Goal: Task Accomplishment & Management: Manage account settings

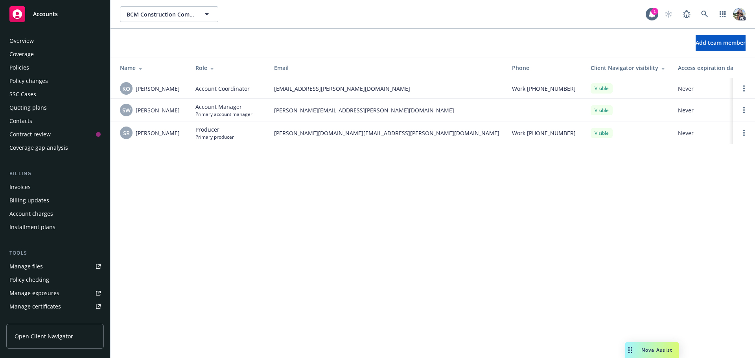
scroll to position [181, 0]
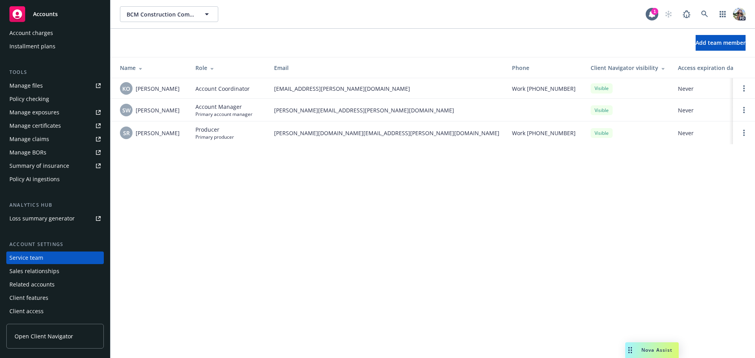
click at [50, 16] on span "Accounts" at bounding box center [45, 14] width 25 height 6
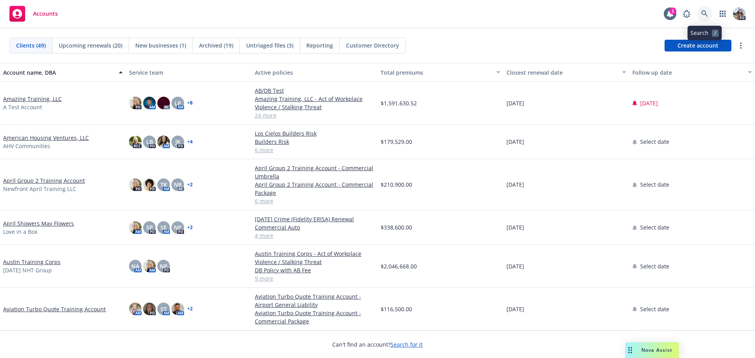
click at [702, 13] on icon at bounding box center [704, 13] width 7 height 7
click at [19, 98] on link "Amazing Training, LLC" at bounding box center [32, 99] width 59 height 8
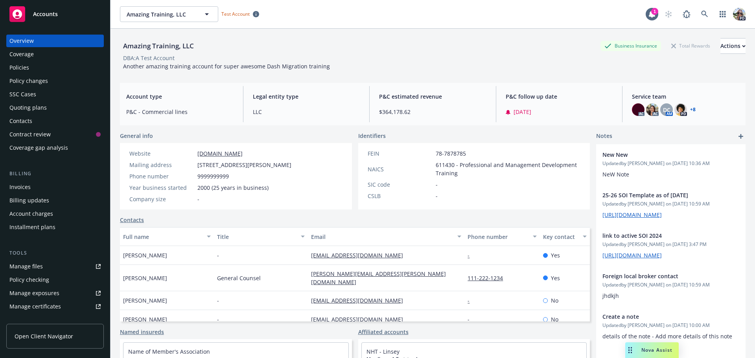
click at [28, 63] on div "Policies" at bounding box center [19, 67] width 20 height 13
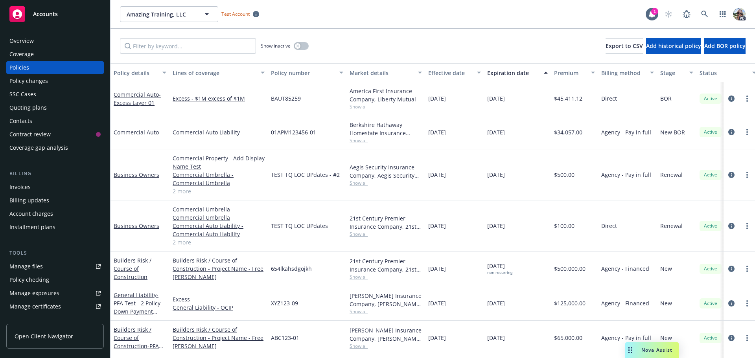
scroll to position [39, 0]
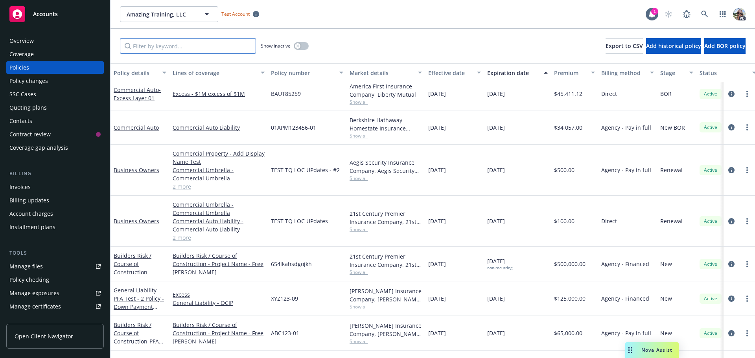
click at [142, 48] on input "Filter by keyword..." at bounding box center [188, 46] width 136 height 16
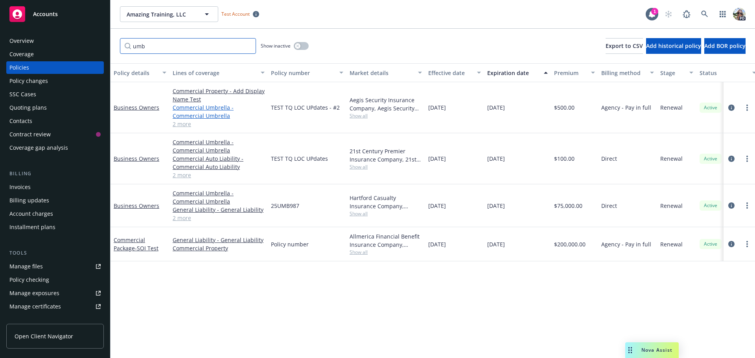
type input "umb"
click at [184, 107] on link "Commercial Umbrella - Commercial Umbrella" at bounding box center [219, 111] width 92 height 17
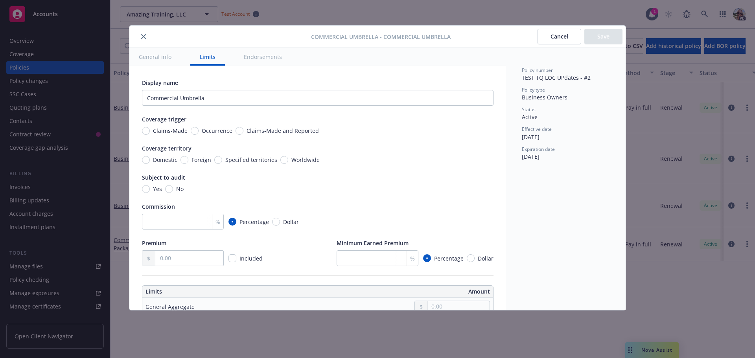
click at [145, 34] on icon "close" at bounding box center [143, 36] width 5 height 5
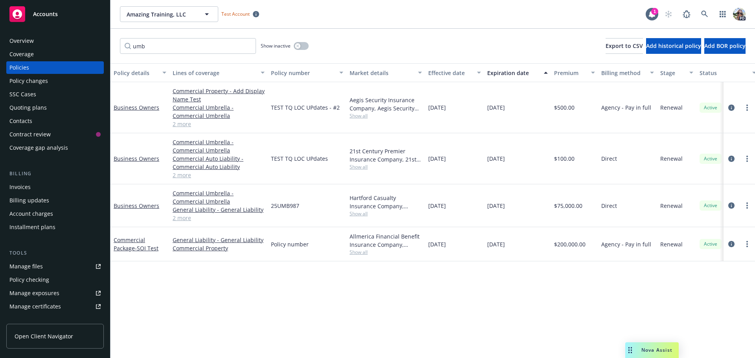
click at [35, 226] on div "Installment plans" at bounding box center [32, 227] width 46 height 13
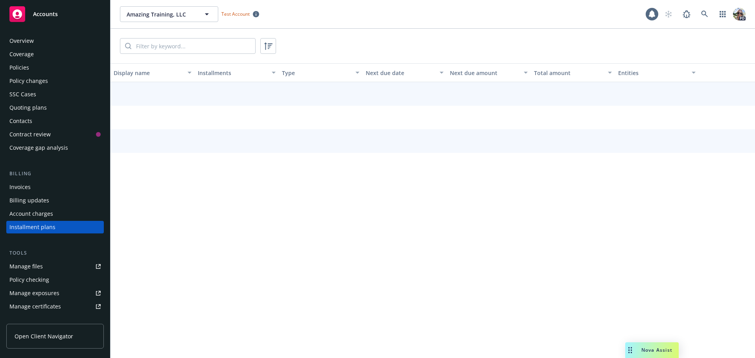
scroll to position [36, 0]
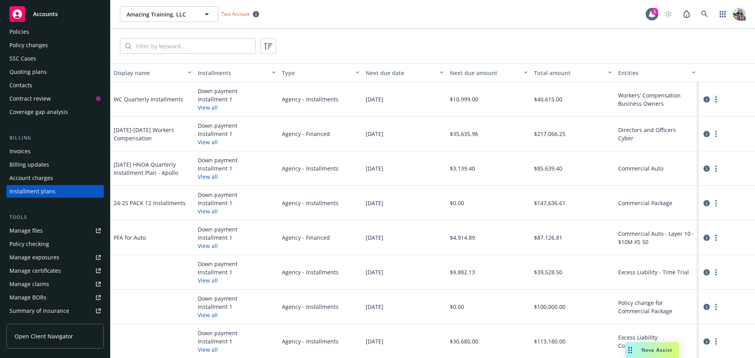
click at [711, 100] on link "more" at bounding box center [715, 99] width 9 height 9
click at [703, 98] on icon "circleInformation" at bounding box center [706, 99] width 6 height 6
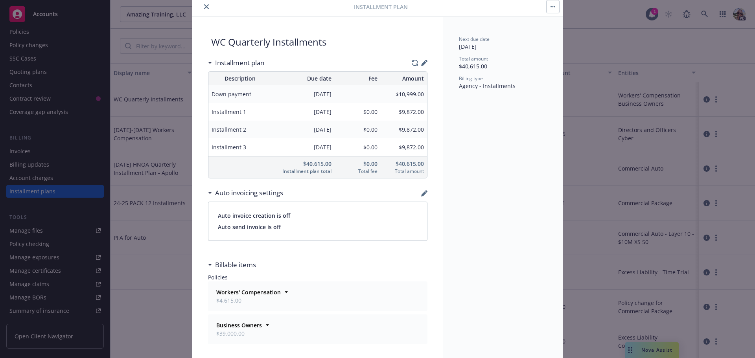
scroll to position [59, 0]
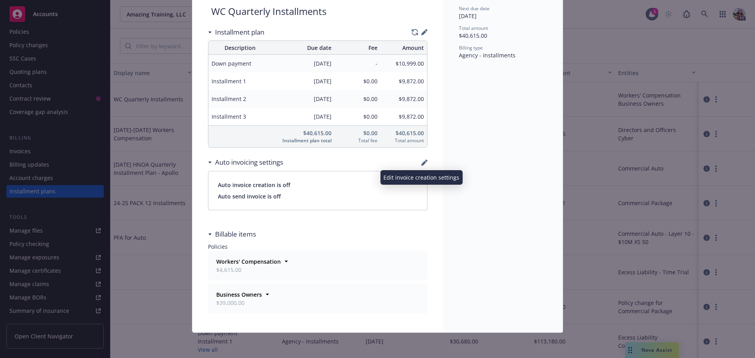
click at [425, 161] on icon "button" at bounding box center [426, 161] width 2 height 2
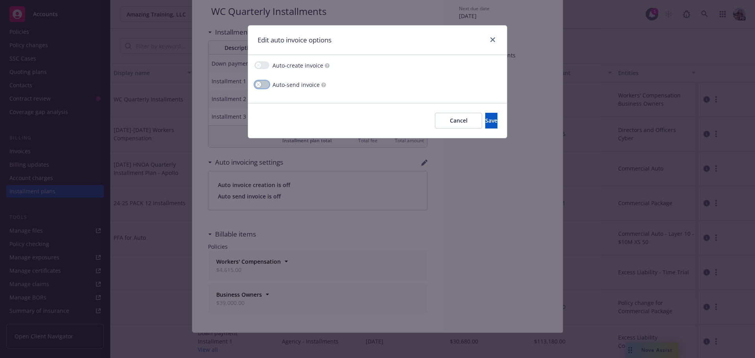
click at [258, 85] on icon "button" at bounding box center [258, 84] width 3 height 3
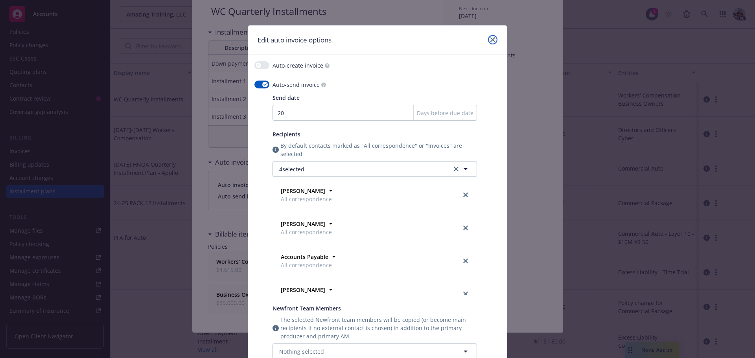
click at [490, 39] on icon "close" at bounding box center [492, 39] width 5 height 5
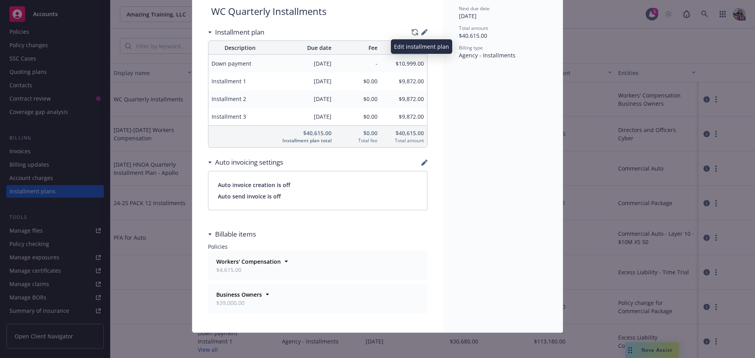
click at [425, 31] on icon "button" at bounding box center [426, 30] width 2 height 2
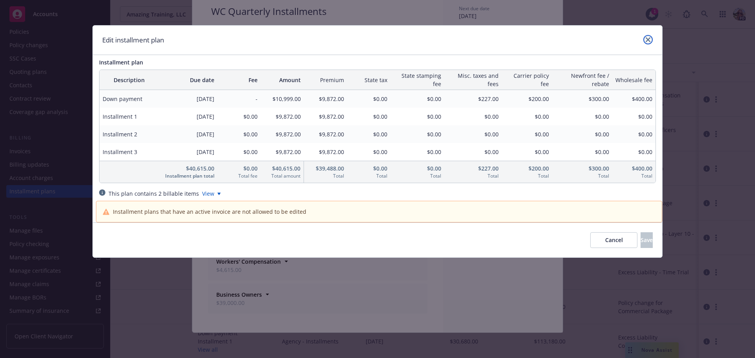
drag, startPoint x: 648, startPoint y: 37, endPoint x: 612, endPoint y: 32, distance: 36.2
click at [648, 37] on icon "close" at bounding box center [648, 39] width 5 height 5
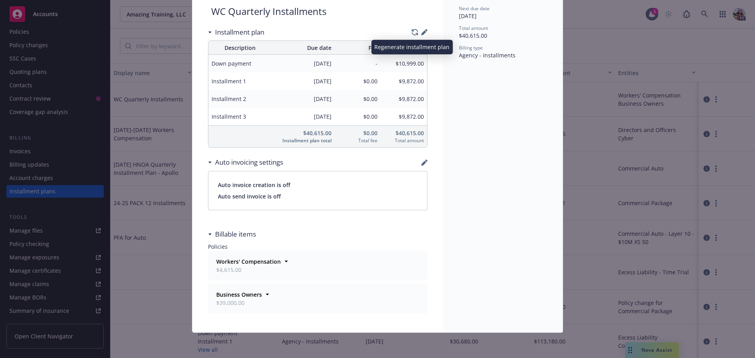
click at [412, 30] on icon "button" at bounding box center [415, 32] width 6 height 7
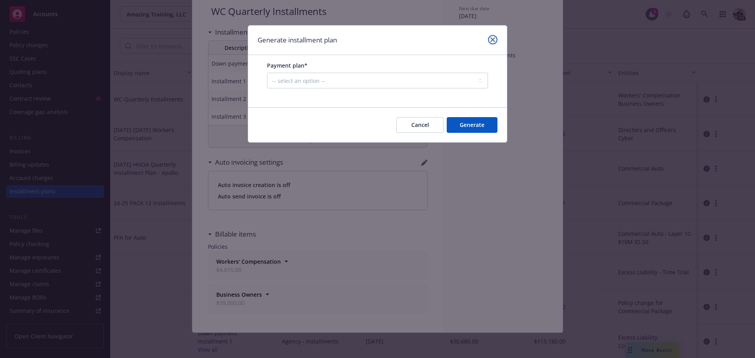
click at [494, 38] on icon "close" at bounding box center [492, 39] width 5 height 5
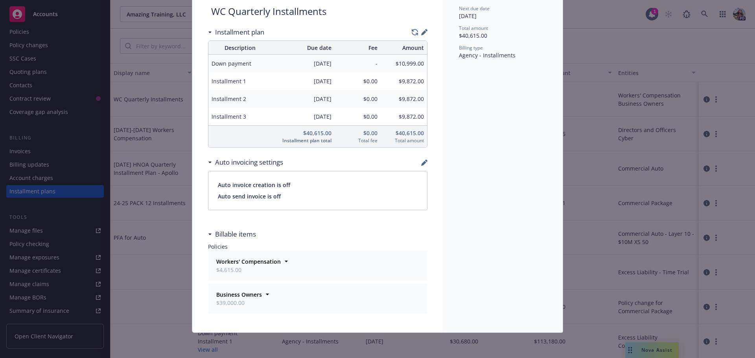
click at [425, 32] on div "WC Quarterly Installments Installment plan Description Due date Fee Amount Down…" at bounding box center [317, 159] width 251 height 346
click at [422, 32] on icon "button" at bounding box center [423, 32] width 5 height 5
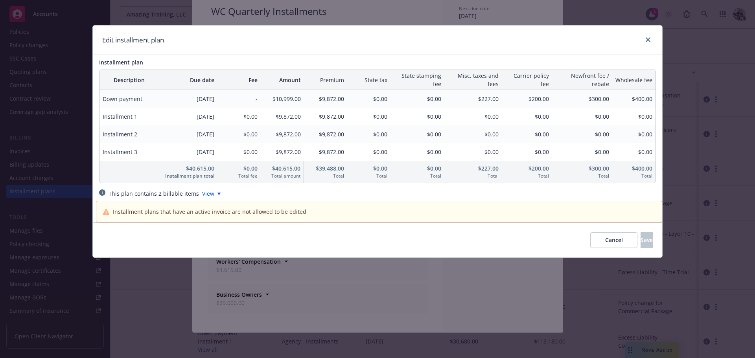
click at [125, 101] on span "Down payment" at bounding box center [129, 99] width 53 height 8
click at [188, 118] on span "[DATE]" at bounding box center [188, 116] width 53 height 8
click at [651, 35] on div "Edit installment plan" at bounding box center [377, 40] width 569 height 29
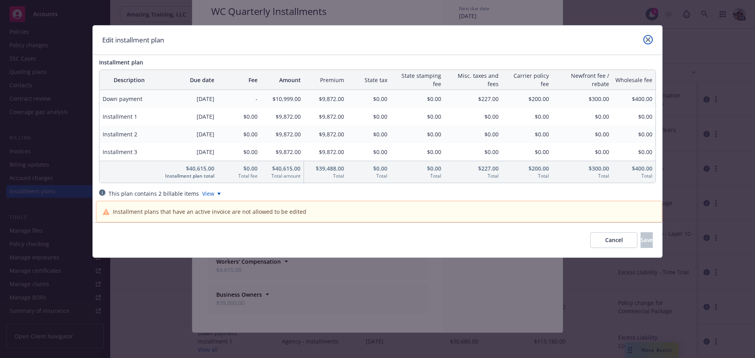
click at [646, 38] on icon "close" at bounding box center [648, 39] width 5 height 5
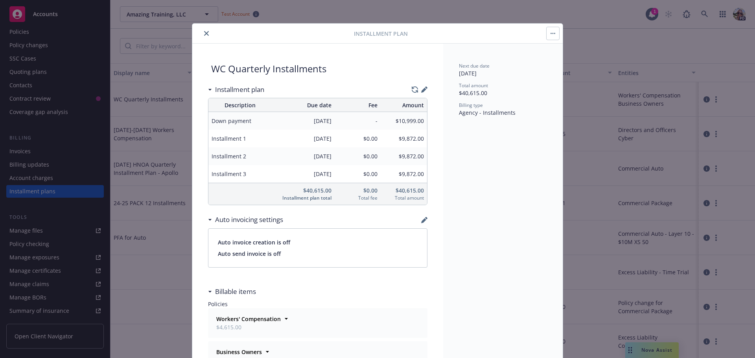
scroll to position [0, 0]
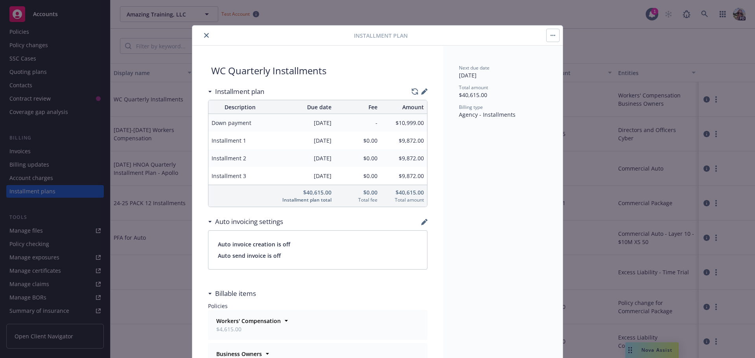
click at [206, 34] on icon "close" at bounding box center [206, 35] width 5 height 5
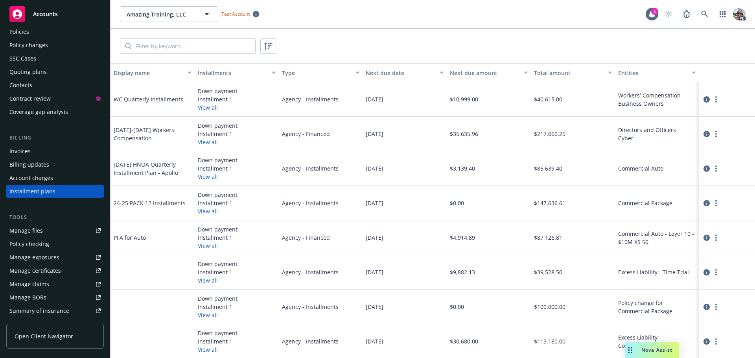
click at [149, 171] on div "[DATE] HNOA Quarterly Installment Plan - Apollo" at bounding box center [153, 168] width 78 height 17
click at [204, 179] on button "View all" at bounding box center [208, 177] width 20 height 8
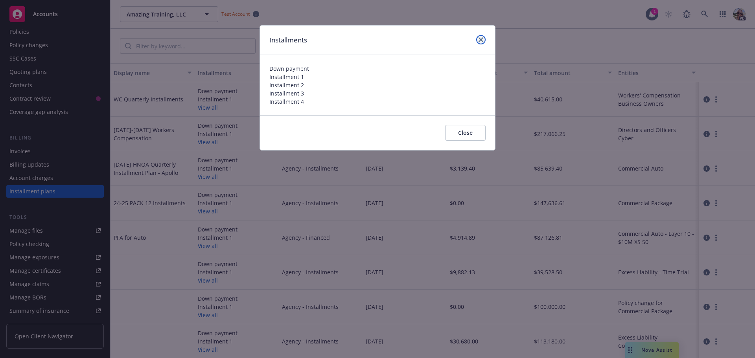
click at [482, 40] on icon "close" at bounding box center [480, 39] width 5 height 5
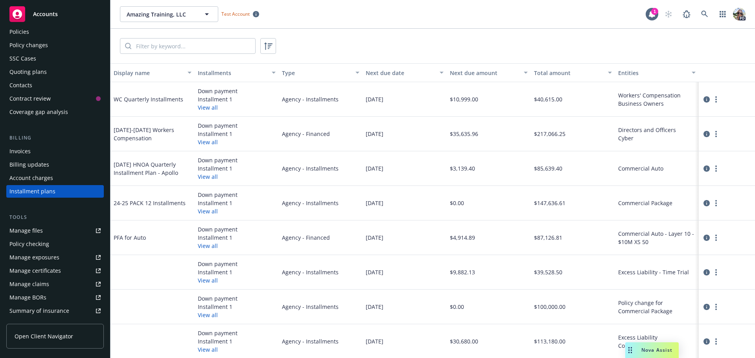
click at [152, 165] on div "[DATE] HNOA Quarterly Installment Plan - Apollo" at bounding box center [153, 168] width 78 height 17
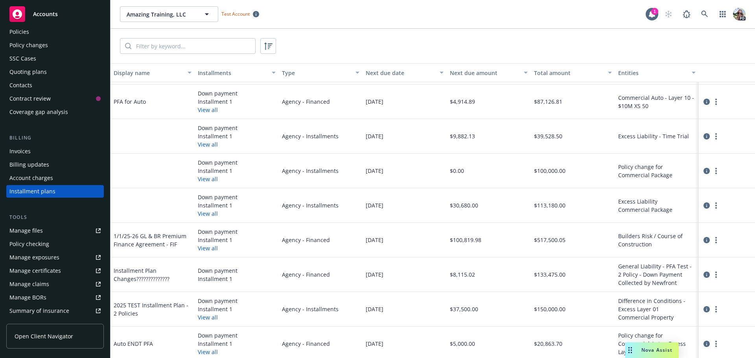
scroll to position [130, 0]
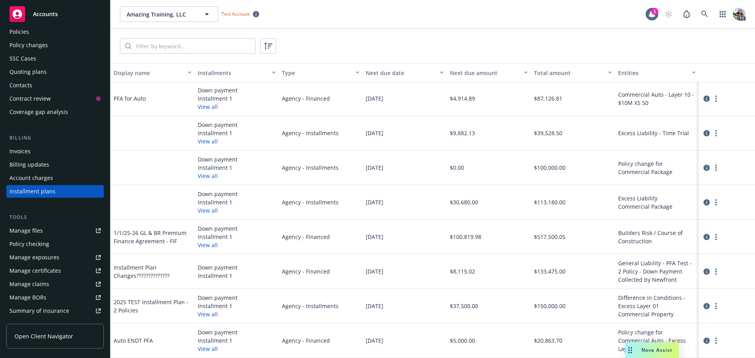
click at [204, 349] on button "View all" at bounding box center [208, 349] width 20 height 8
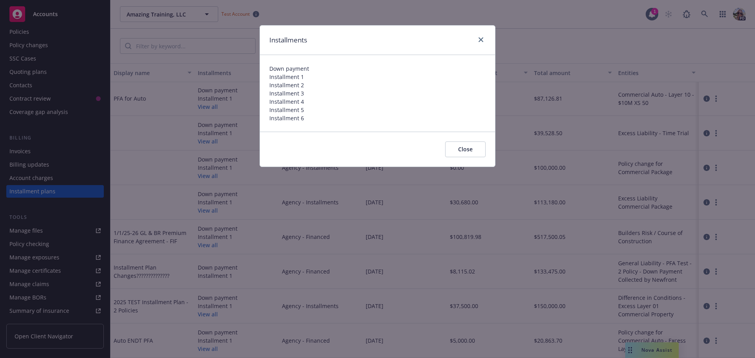
click at [469, 145] on button "Close" at bounding box center [465, 150] width 40 height 16
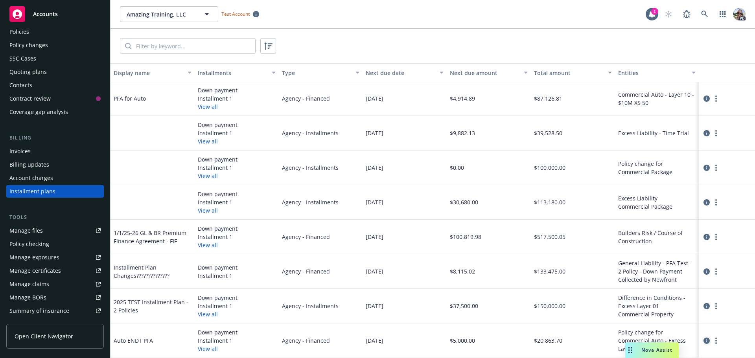
click at [703, 339] on icon "circleInformation" at bounding box center [706, 341] width 6 height 6
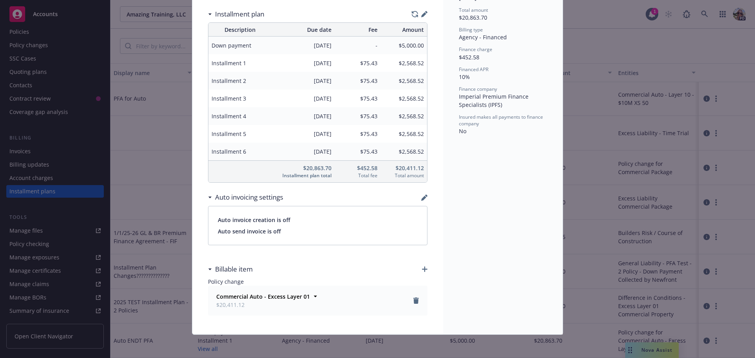
scroll to position [79, 0]
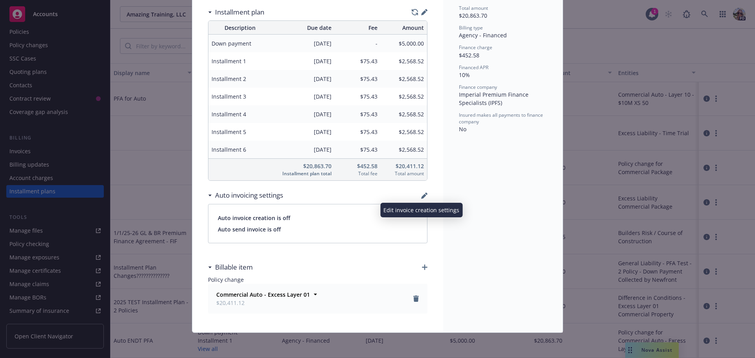
click at [421, 196] on icon "button" at bounding box center [423, 196] width 5 height 5
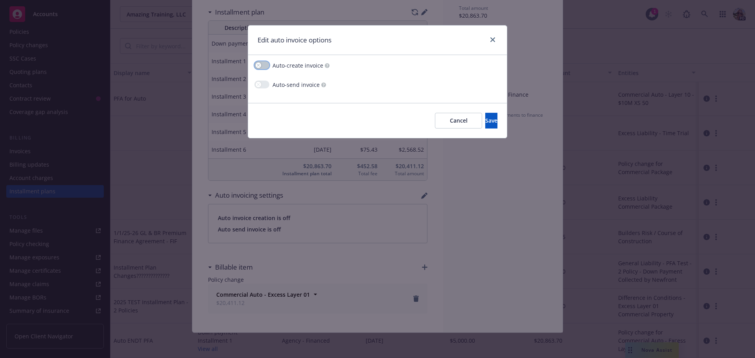
drag, startPoint x: 259, startPoint y: 63, endPoint x: 258, endPoint y: 71, distance: 7.6
click at [258, 63] on div "button" at bounding box center [259, 66] width 6 height 6
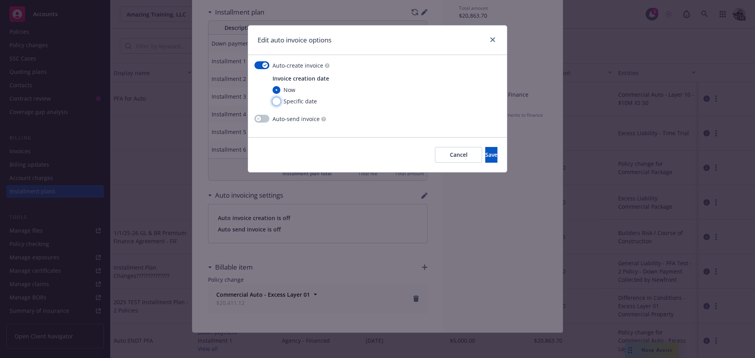
click at [275, 101] on input "Specific date" at bounding box center [276, 102] width 8 height 8
radio input "true"
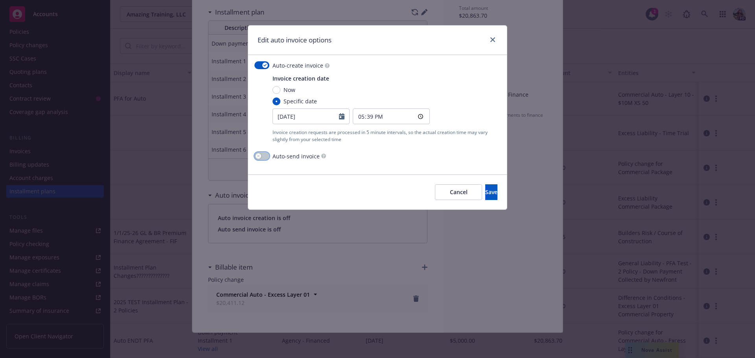
click at [259, 156] on icon "button" at bounding box center [258, 156] width 3 height 3
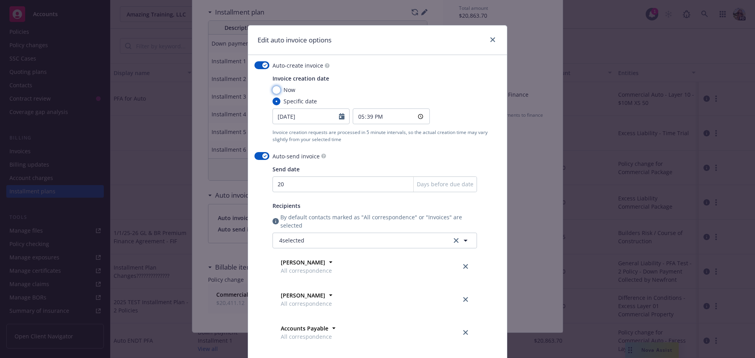
click at [274, 88] on input "Now" at bounding box center [276, 90] width 8 height 8
radio input "true"
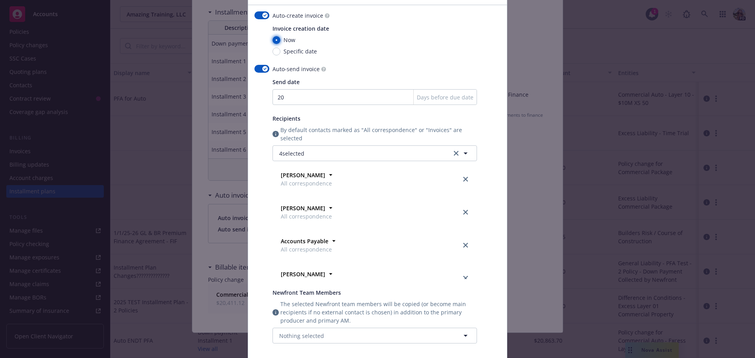
scroll to position [118, 0]
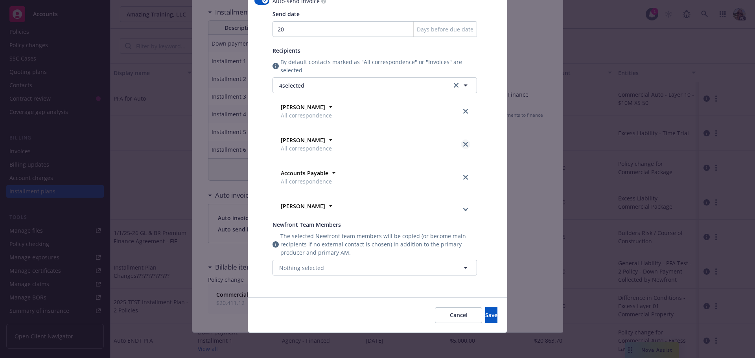
click at [461, 144] on link "close" at bounding box center [465, 144] width 9 height 9
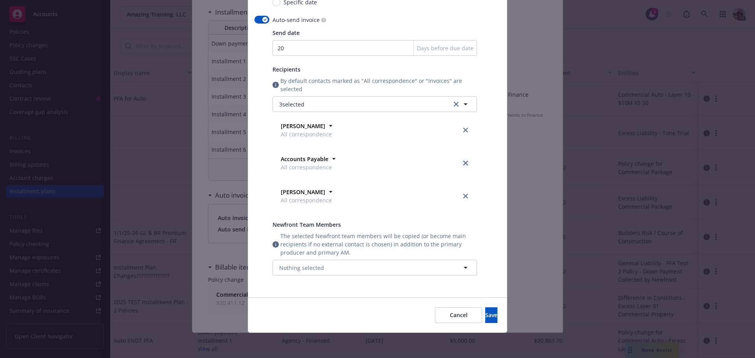
click at [463, 162] on icon "close" at bounding box center [465, 163] width 5 height 5
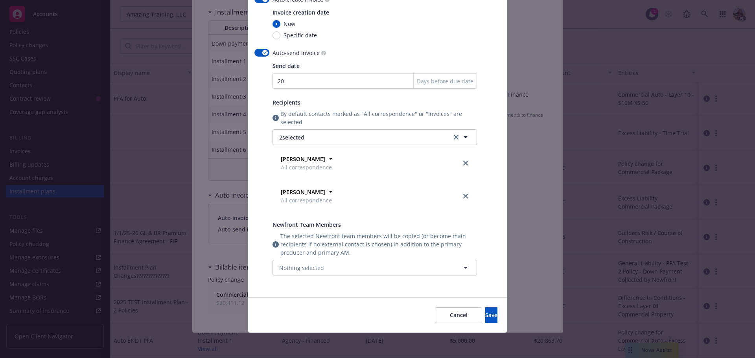
scroll to position [66, 0]
click at [463, 196] on icon "close" at bounding box center [465, 196] width 5 height 5
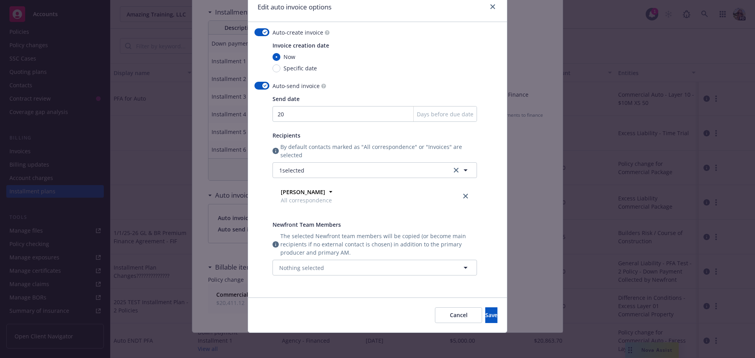
scroll to position [33, 0]
click at [485, 313] on button "Save" at bounding box center [491, 315] width 12 height 16
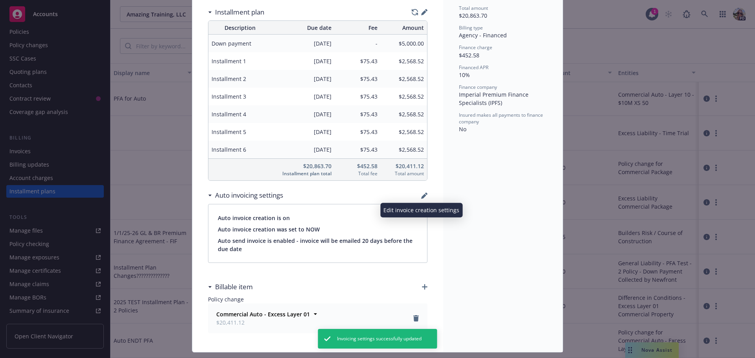
click at [422, 197] on icon "button" at bounding box center [424, 196] width 6 height 6
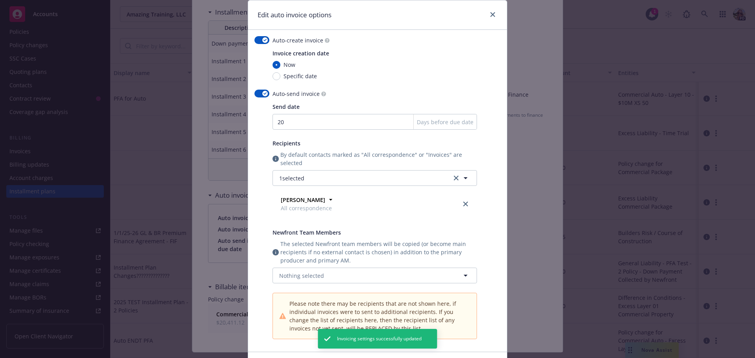
scroll to position [79, 0]
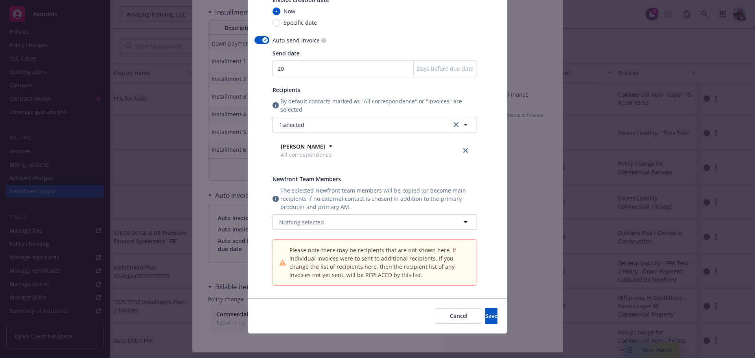
click at [486, 308] on div "Cancel Save" at bounding box center [377, 315] width 259 height 35
click at [486, 317] on button "Save" at bounding box center [491, 316] width 12 height 16
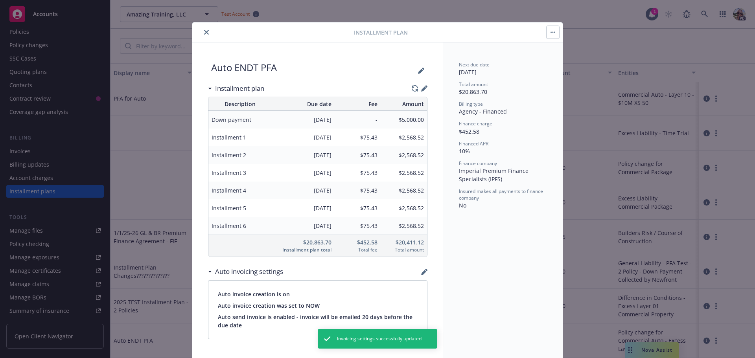
scroll to position [1, 0]
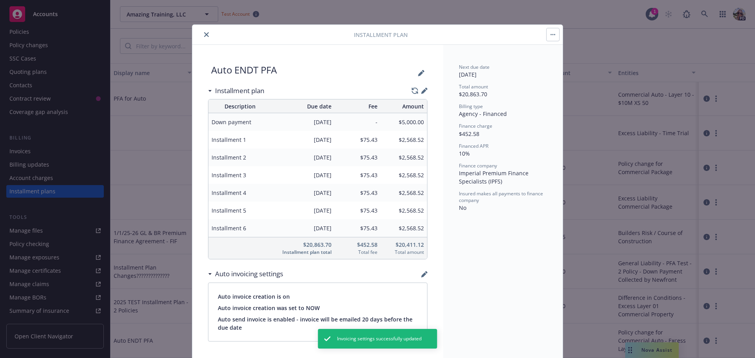
click at [207, 33] on button "close" at bounding box center [206, 34] width 9 height 9
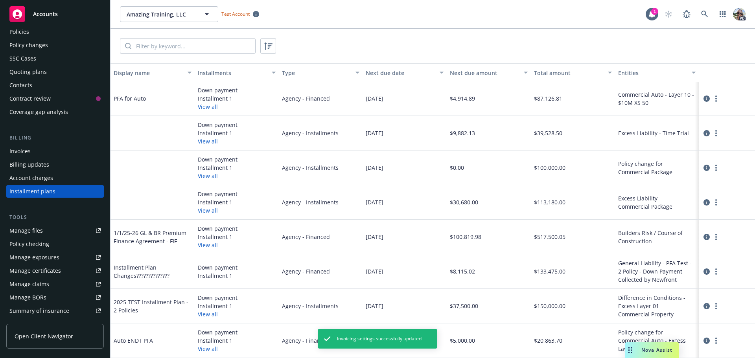
drag, startPoint x: 655, startPoint y: 352, endPoint x: 54, endPoint y: 351, distance: 600.8
click at [54, 351] on body "Accounts Overview Coverage Policies Policy changes SSC Cases Quoting plans Cont…" at bounding box center [377, 179] width 755 height 358
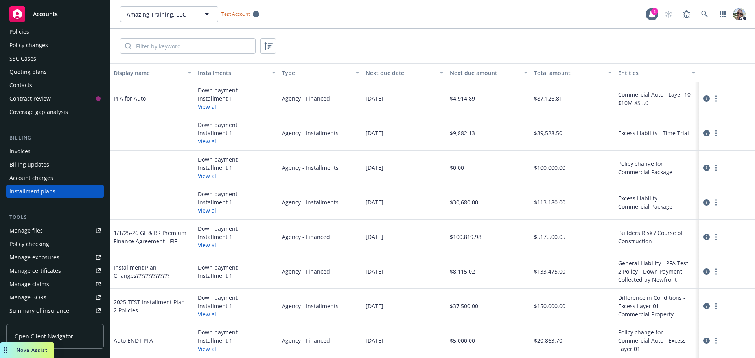
drag, startPoint x: 599, startPoint y: 352, endPoint x: 3, endPoint y: 355, distance: 595.7
click at [3, 355] on div "Drag to move" at bounding box center [5, 350] width 10 height 16
drag, startPoint x: 707, startPoint y: 333, endPoint x: 700, endPoint y: 353, distance: 21.9
click at [700, 357] on div at bounding box center [727, 341] width 56 height 35
click at [703, 338] on icon "circleInformation" at bounding box center [706, 341] width 6 height 6
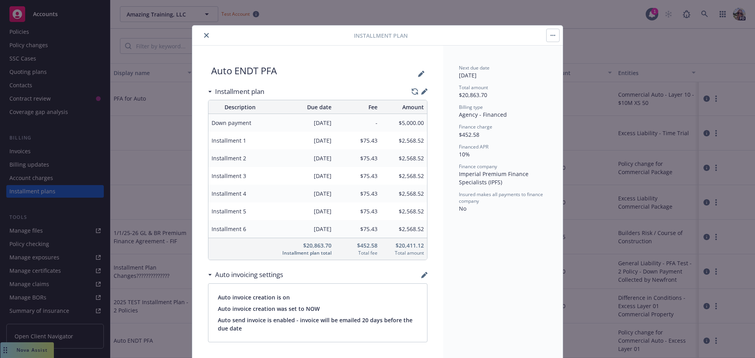
scroll to position [24, 0]
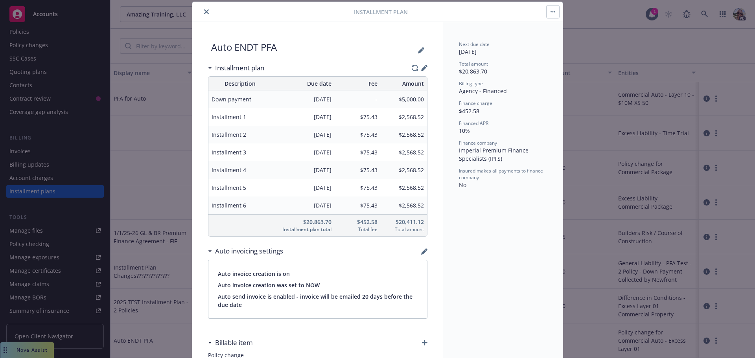
drag, startPoint x: 423, startPoint y: 242, endPoint x: 427, endPoint y: 245, distance: 4.5
click at [429, 253] on div "Auto ENDT PFA Installment plan Description Due date Fee Amount Down payment [DA…" at bounding box center [317, 215] width 251 height 386
drag, startPoint x: 428, startPoint y: 244, endPoint x: 429, endPoint y: 254, distance: 9.6
click at [421, 254] on div "Auto ENDT PFA Installment plan Description Due date Fee Amount Down payment [DA…" at bounding box center [317, 215] width 251 height 386
click at [421, 250] on icon "button" at bounding box center [424, 251] width 6 height 6
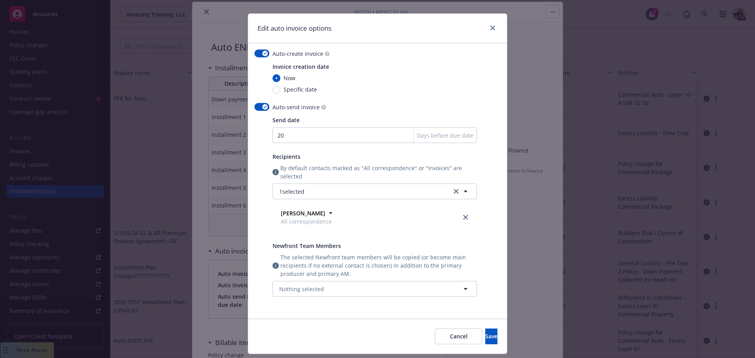
scroll to position [33, 0]
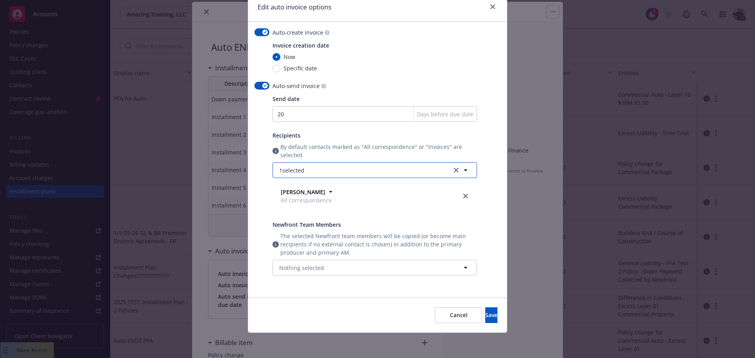
click at [335, 170] on button "1 selected" at bounding box center [374, 170] width 204 height 16
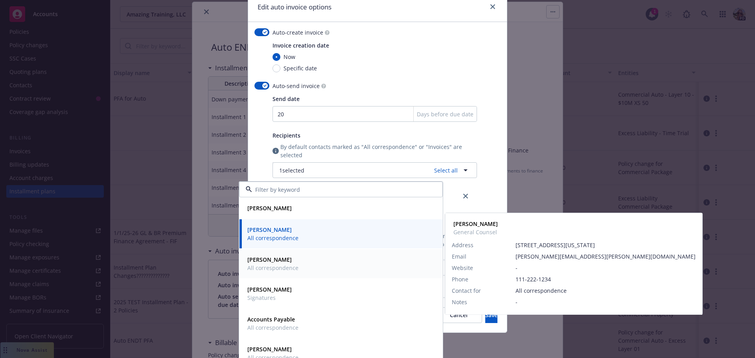
click at [300, 270] on div "[PERSON_NAME] All correspondence" at bounding box center [340, 264] width 193 height 20
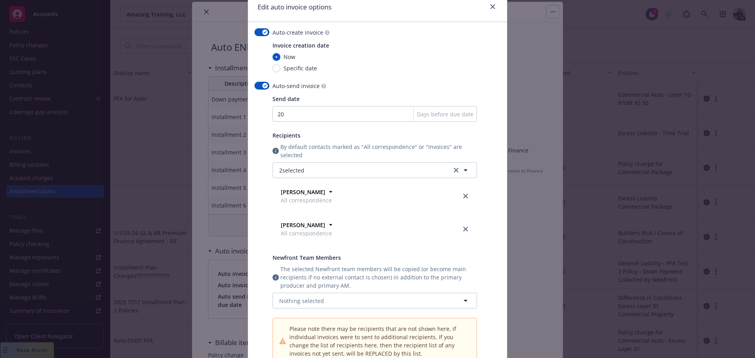
scroll to position [0, 0]
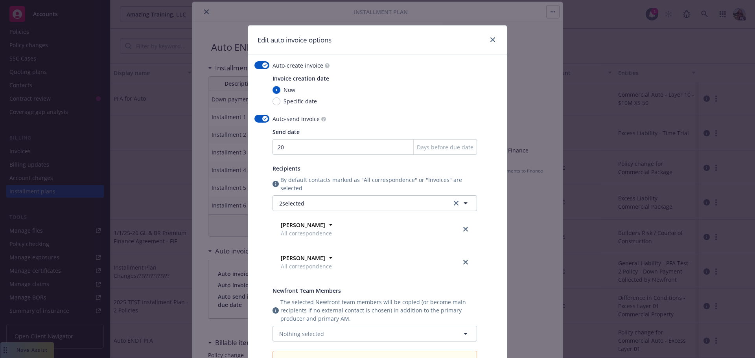
click at [495, 41] on div "Edit auto invoice options" at bounding box center [377, 40] width 259 height 29
click at [490, 39] on icon "close" at bounding box center [492, 39] width 5 height 5
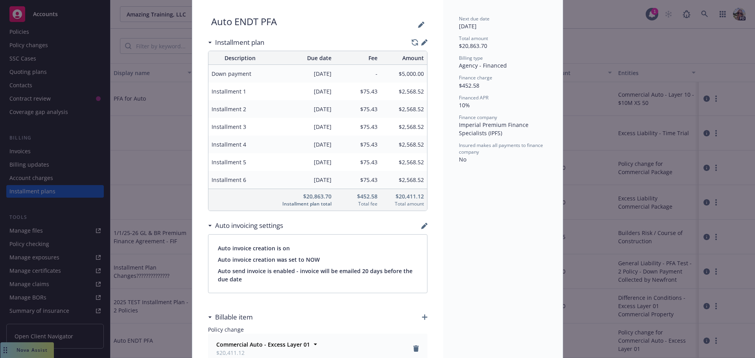
scroll to position [63, 0]
